Goal: Information Seeking & Learning: Understand process/instructions

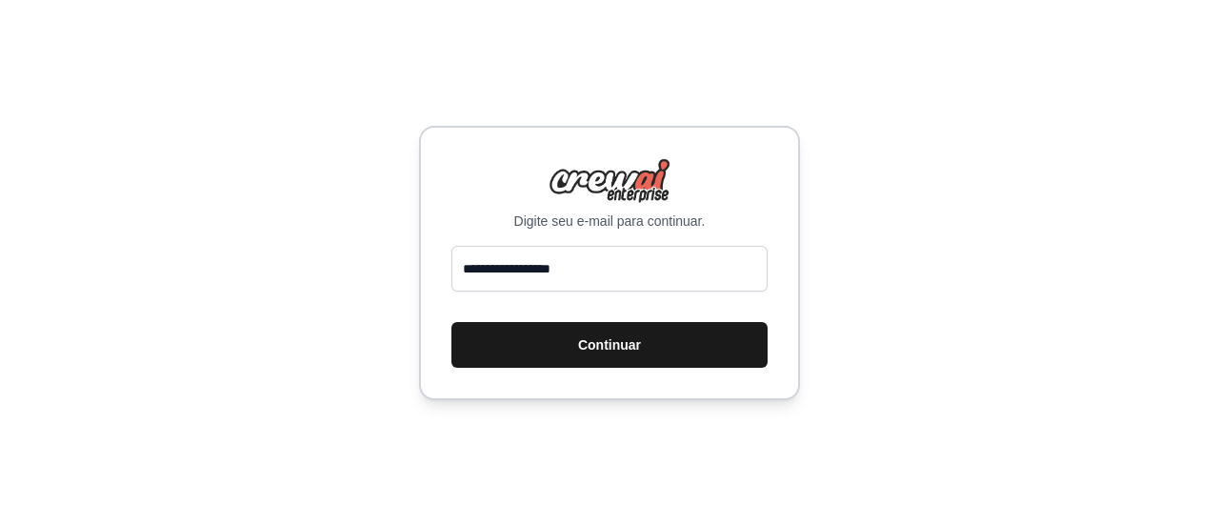
type input "**********"
click at [601, 345] on font "Continuar" at bounding box center [609, 344] width 63 height 15
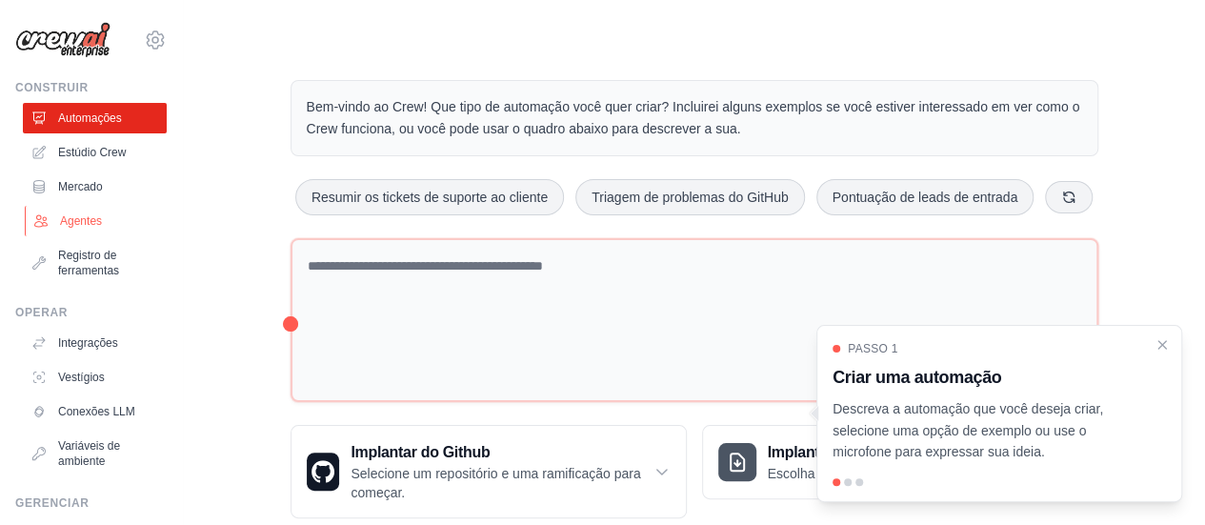
click at [90, 217] on font "Agentes" at bounding box center [81, 220] width 42 height 13
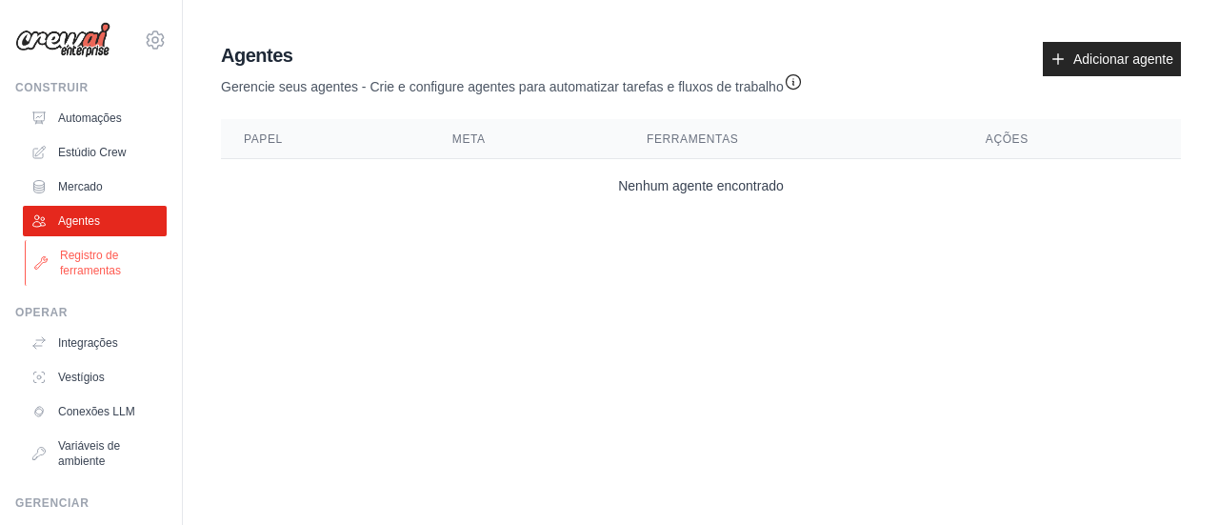
click at [79, 259] on font "Registro de ferramentas" at bounding box center [90, 263] width 61 height 29
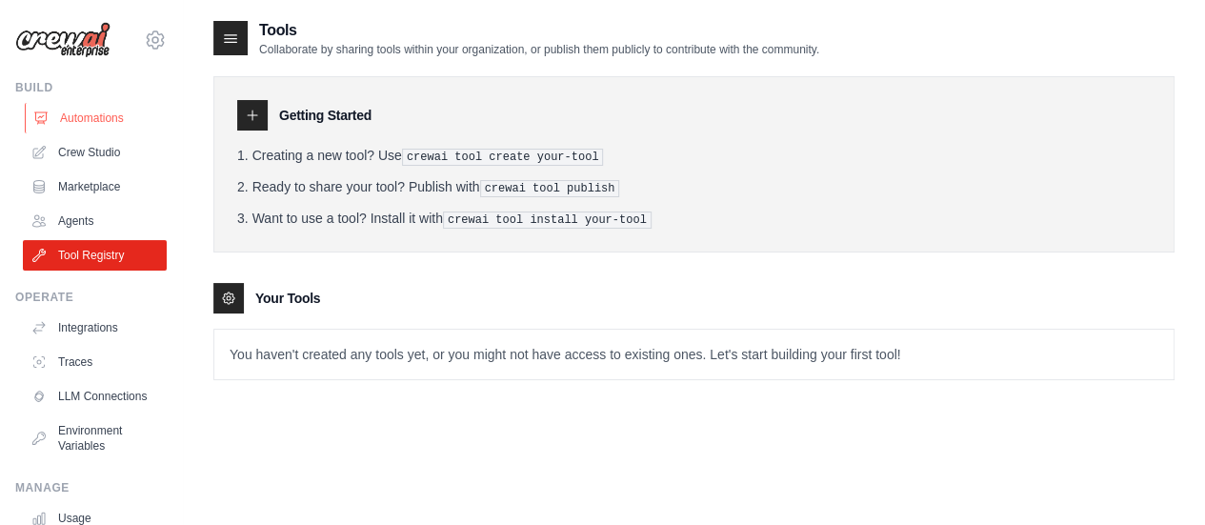
click at [76, 111] on link "Automations" at bounding box center [97, 118] width 144 height 30
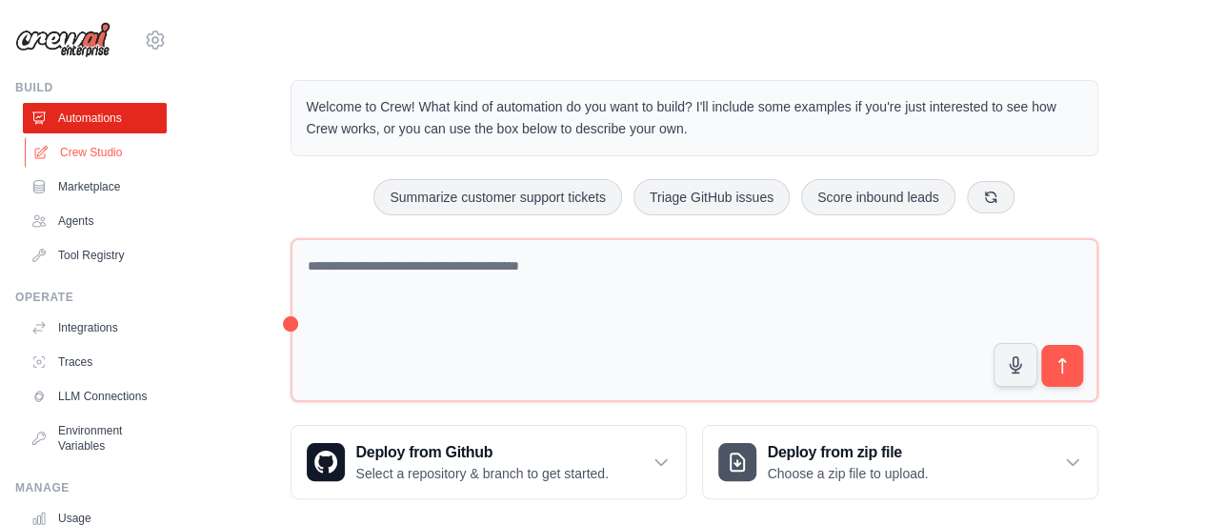
click at [93, 154] on link "Crew Studio" at bounding box center [97, 152] width 144 height 30
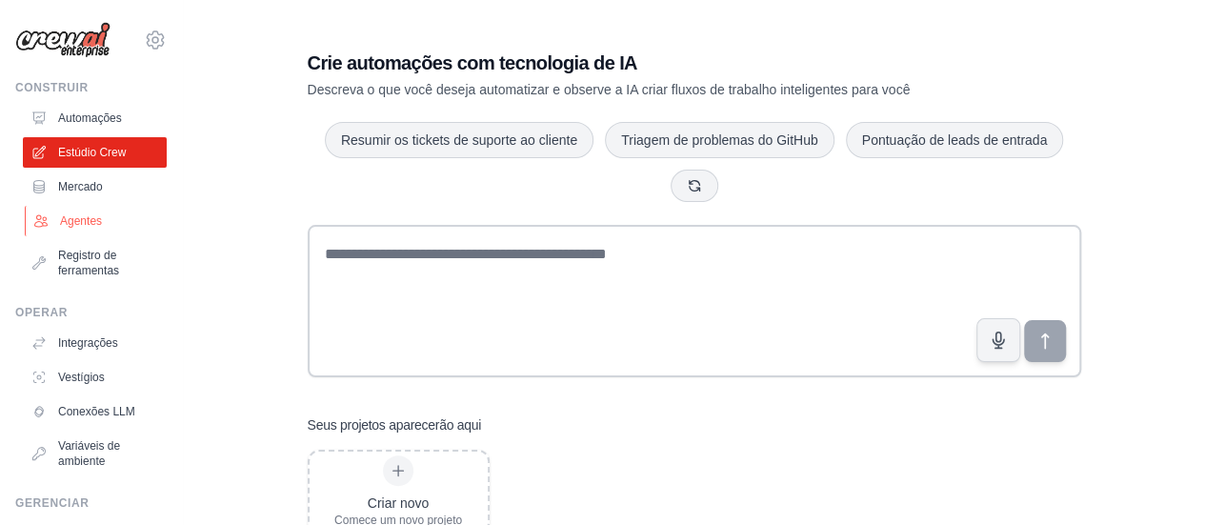
click at [74, 224] on font "Agentes" at bounding box center [81, 220] width 42 height 13
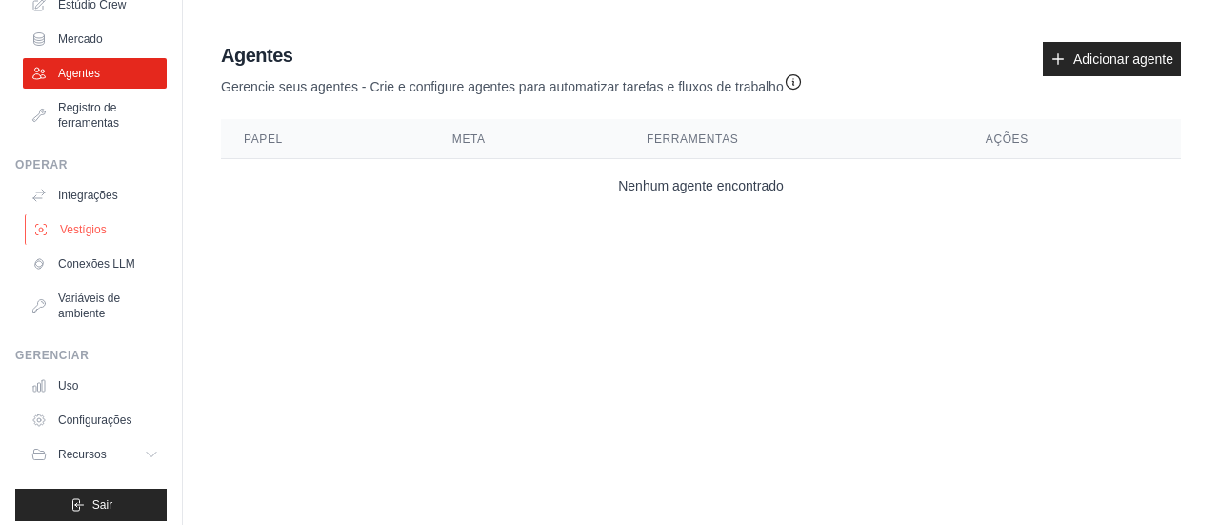
scroll to position [158, 0]
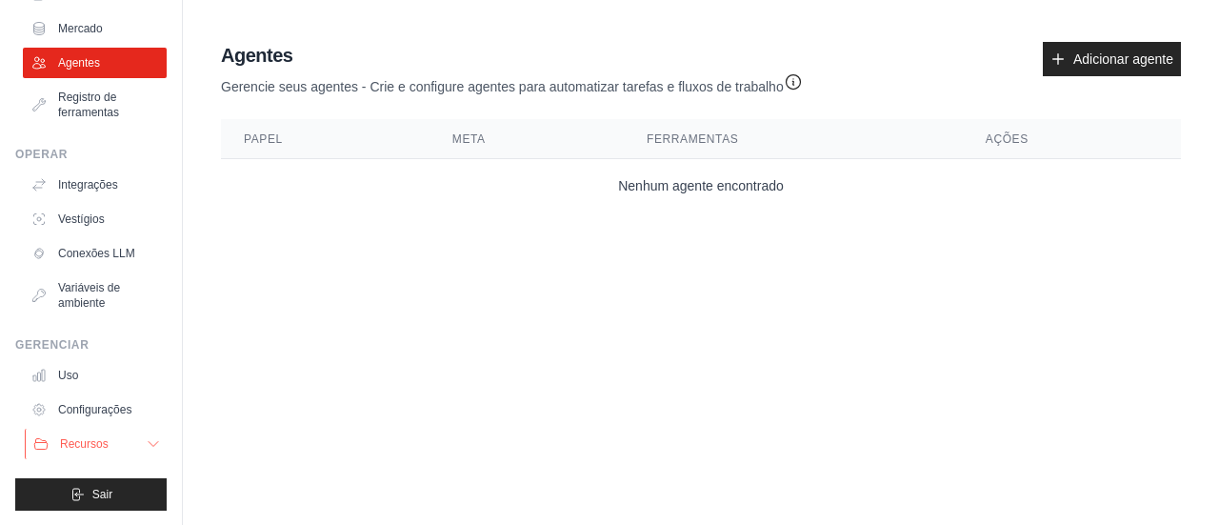
click at [130, 441] on button "Recursos" at bounding box center [97, 444] width 144 height 30
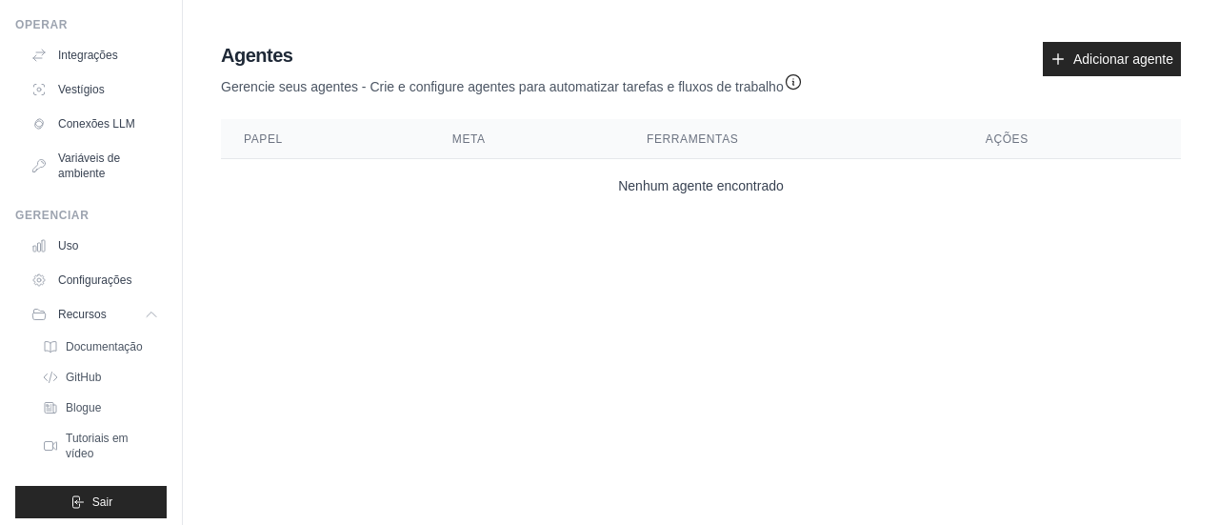
scroll to position [295, 0]
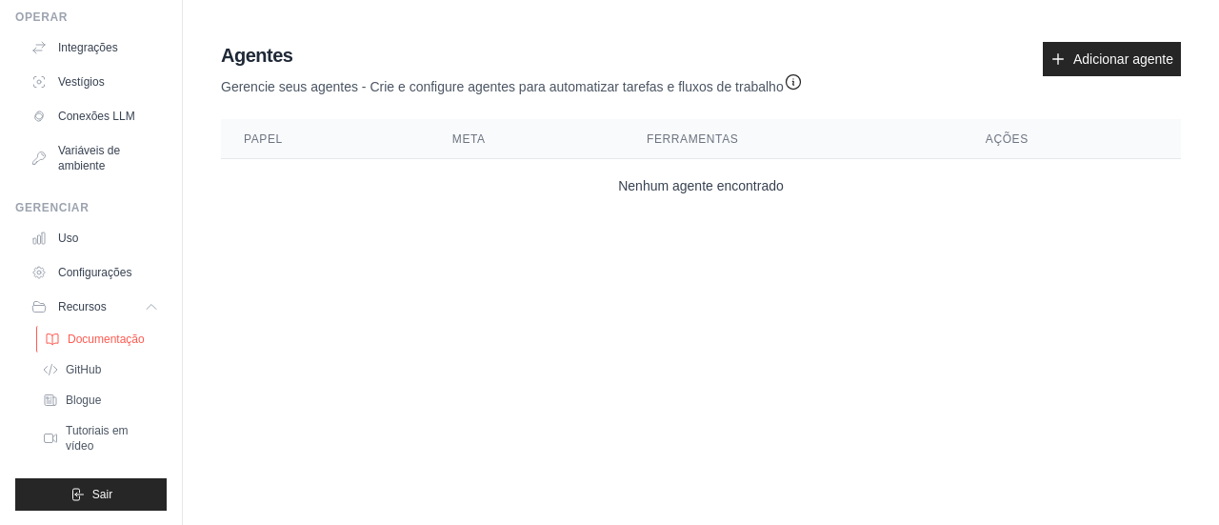
click at [116, 332] on font "Documentação" at bounding box center [106, 338] width 77 height 13
